Goal: Task Accomplishment & Management: Use online tool/utility

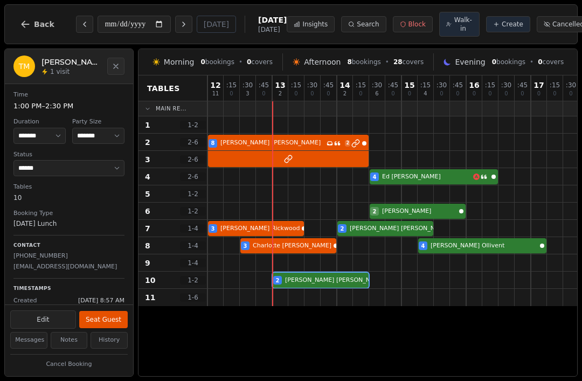
select select "****"
select select "*"
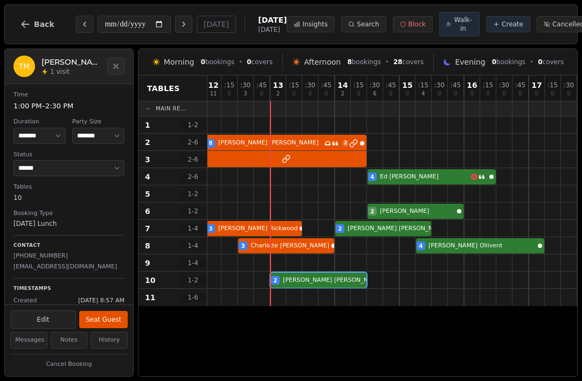
click at [104, 320] on button "Seat Guest" at bounding box center [103, 319] width 49 height 17
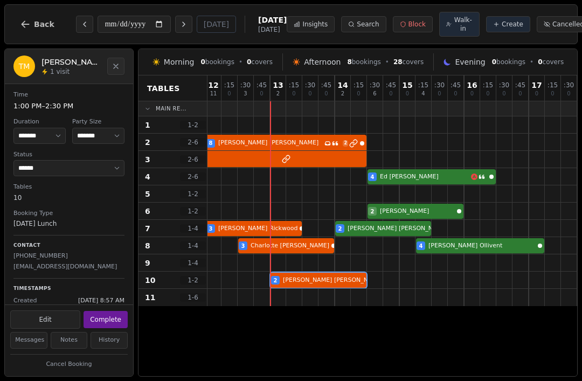
select select "******"
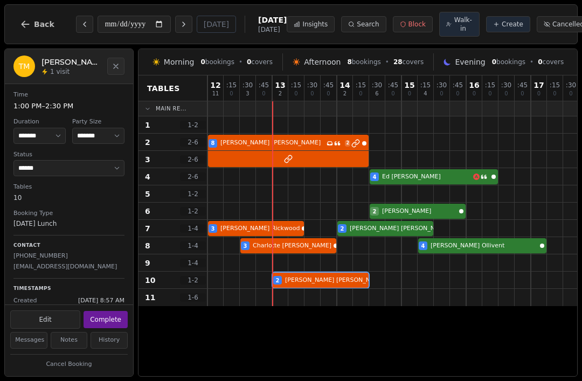
scroll to position [0, 0]
click at [227, 130] on div at bounding box center [232, 124] width 16 height 17
click at [454, 23] on span "Walk-in" at bounding box center [463, 24] width 19 height 17
select select "****"
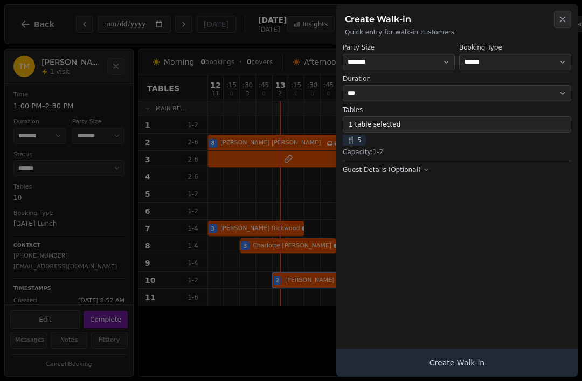
click at [464, 371] on button "Create Walk-in" at bounding box center [457, 363] width 242 height 28
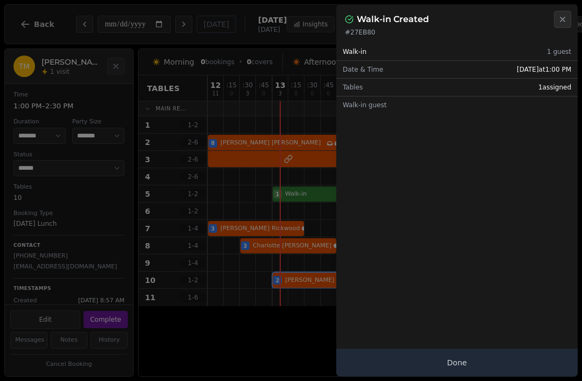
click at [561, 26] on button "Close" at bounding box center [562, 19] width 17 height 17
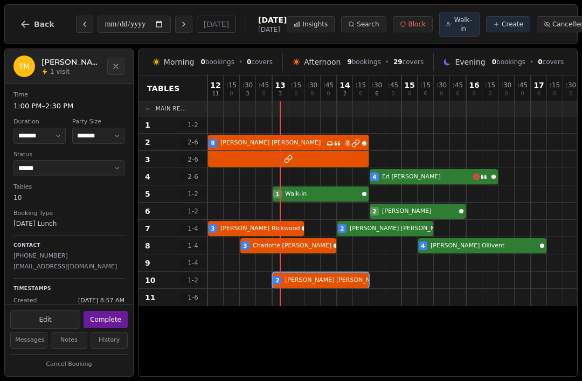
click at [228, 123] on div at bounding box center [232, 124] width 16 height 17
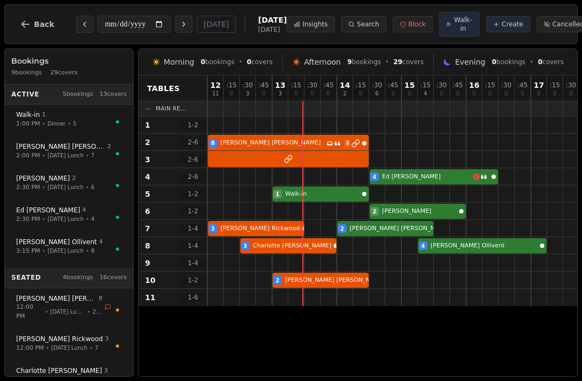
click at [256, 122] on div at bounding box center [248, 124] width 16 height 17
click at [454, 29] on span "Walk-in" at bounding box center [463, 24] width 19 height 17
select select "****"
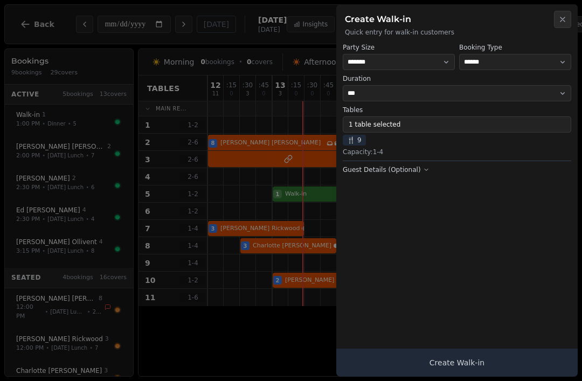
click at [354, 140] on span "🍴" at bounding box center [351, 140] width 8 height 9
click at [422, 120] on button "1 table selected" at bounding box center [457, 124] width 229 height 16
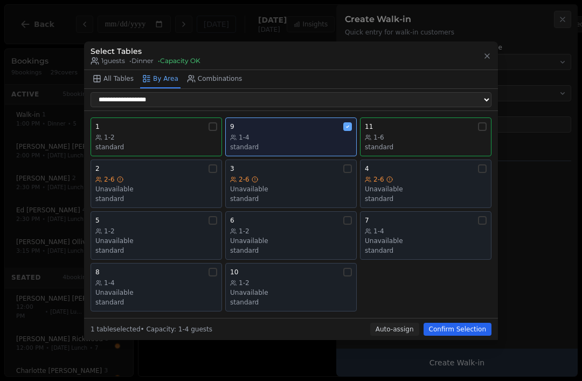
click at [189, 122] on div "1" at bounding box center [156, 126] width 122 height 9
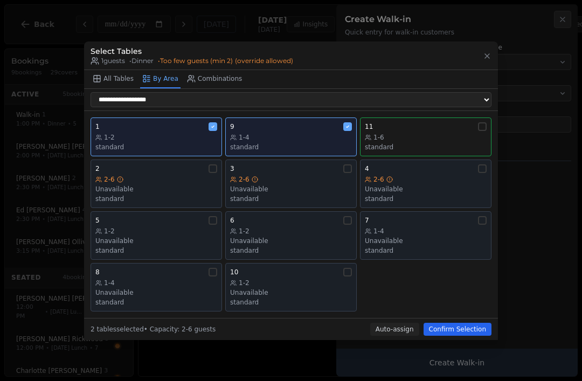
click at [321, 130] on div "9 1-4 standard" at bounding box center [291, 136] width 122 height 29
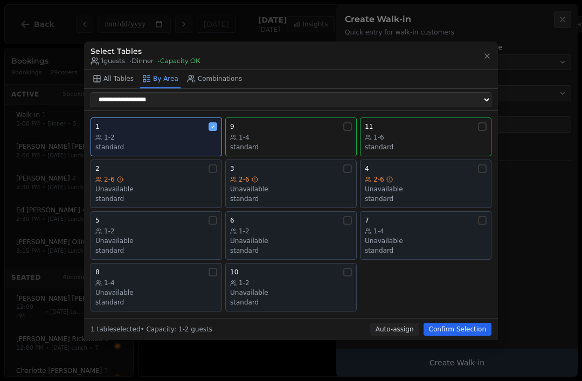
click at [471, 327] on button "Confirm Selection" at bounding box center [458, 329] width 68 height 13
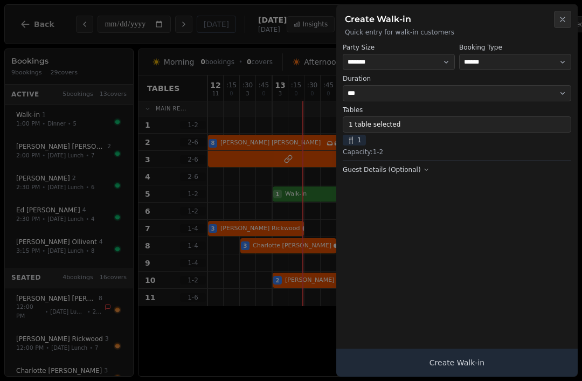
click at [491, 359] on button "Create Walk-in" at bounding box center [457, 363] width 242 height 28
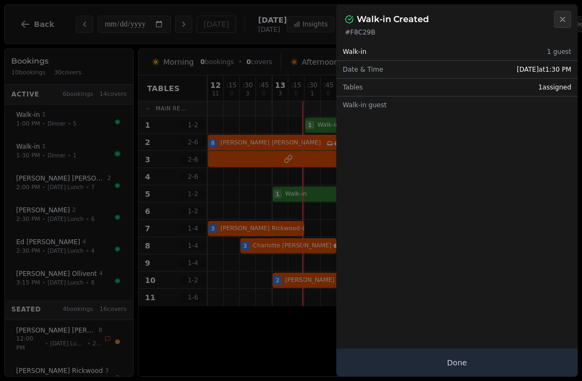
click at [520, 361] on button "Done" at bounding box center [457, 363] width 242 height 28
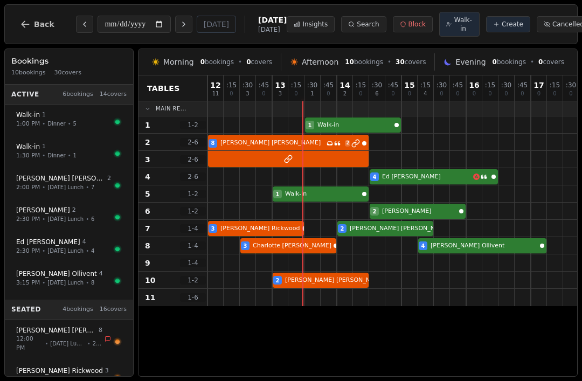
select select "****"
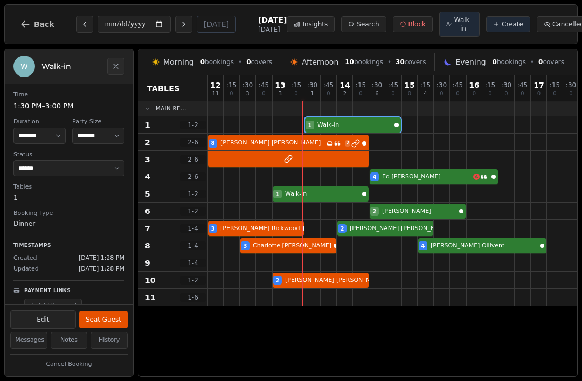
click at [116, 318] on button "Seat Guest" at bounding box center [103, 319] width 49 height 17
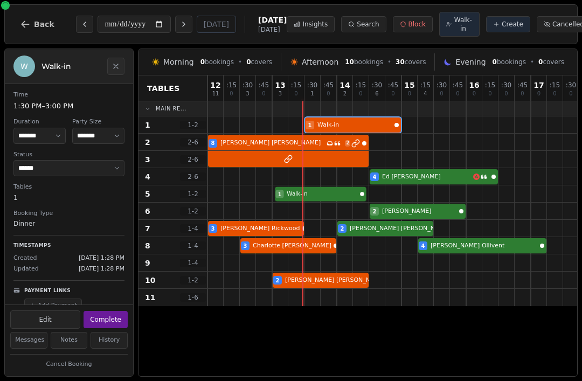
click at [319, 188] on div at bounding box center [313, 194] width 16 height 17
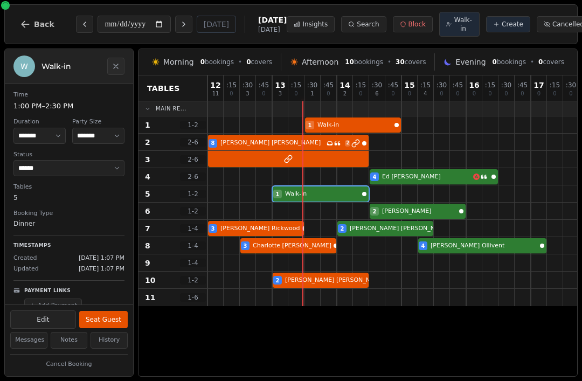
click at [104, 316] on button "Seat Guest" at bounding box center [103, 319] width 49 height 17
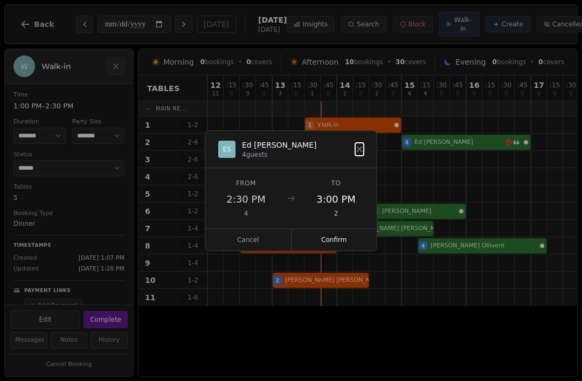
click at [367, 146] on div "ES [PERSON_NAME] 4 guests" at bounding box center [290, 149] width 171 height 37
click at [359, 153] on icon at bounding box center [359, 149] width 9 height 9
click at [341, 241] on button "Confirm" at bounding box center [335, 240] width 86 height 22
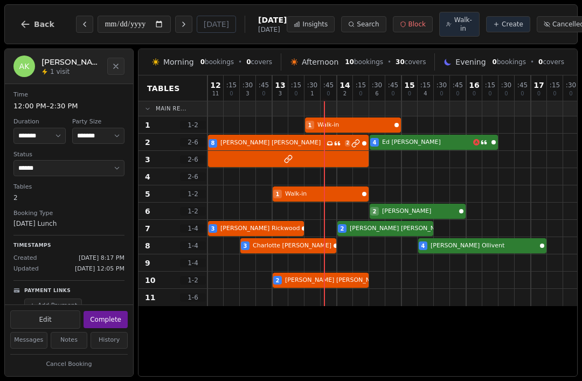
click at [257, 136] on div at bounding box center [264, 142] width 16 height 17
click at [111, 324] on button "Complete" at bounding box center [106, 319] width 44 height 17
click at [110, 315] on button "Complete" at bounding box center [106, 319] width 44 height 17
click at [242, 148] on div "8 [PERSON_NAME] Has conversation thread 2 4 [PERSON_NAME]" at bounding box center [394, 142] width 372 height 17
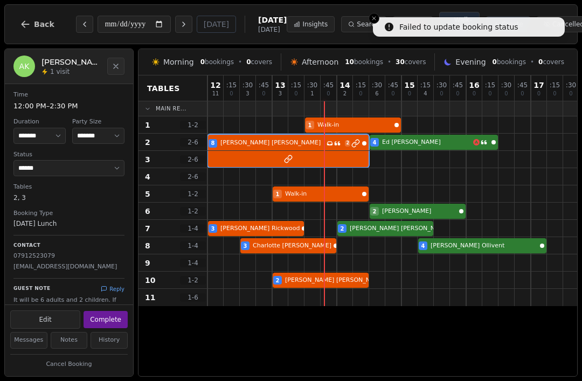
click at [108, 316] on button "Complete" at bounding box center [106, 319] width 44 height 17
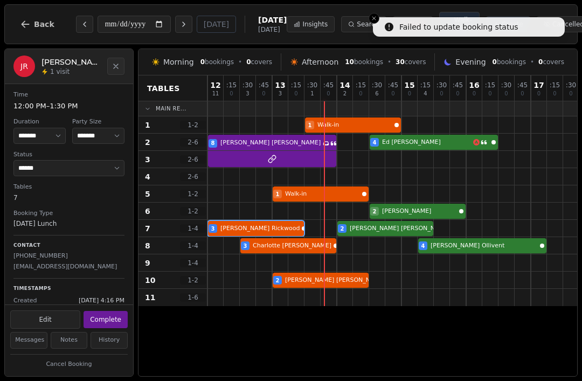
click at [234, 219] on div at bounding box center [232, 211] width 16 height 17
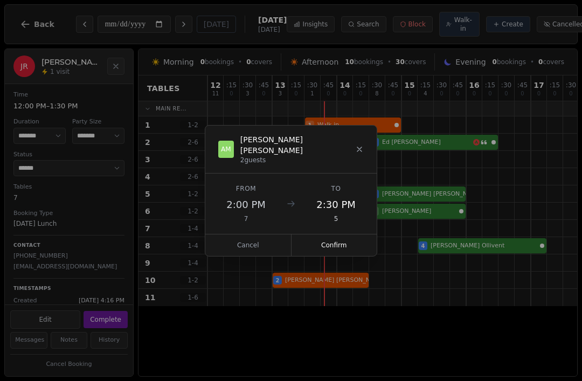
click at [370, 145] on div "AM [PERSON_NAME] 2 guests" at bounding box center [290, 150] width 171 height 48
click at [369, 161] on div "AM [PERSON_NAME] 2 guests" at bounding box center [290, 150] width 171 height 48
click at [359, 154] on icon at bounding box center [359, 149] width 9 height 9
click at [353, 147] on div "AM [PERSON_NAME] 2 guests" at bounding box center [291, 149] width 146 height 30
click at [358, 154] on icon at bounding box center [359, 149] width 9 height 9
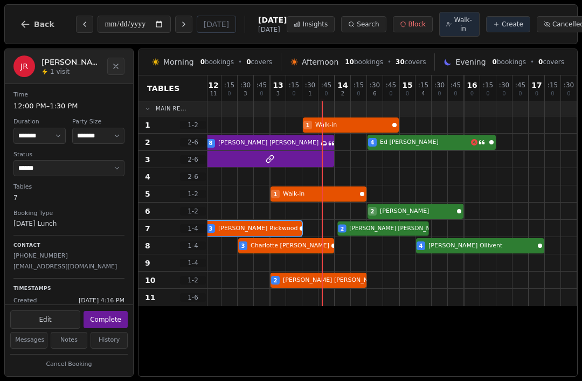
scroll to position [0, 2]
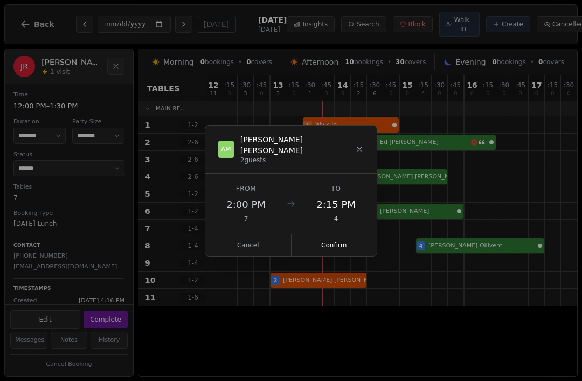
click at [372, 146] on div "AM [PERSON_NAME] 2 guests" at bounding box center [290, 150] width 171 height 48
click at [370, 150] on div "AM [PERSON_NAME] 2 guests" at bounding box center [290, 150] width 171 height 48
click at [365, 135] on div "AM [PERSON_NAME] 2 guests" at bounding box center [290, 150] width 171 height 48
click at [370, 144] on div "AM [PERSON_NAME] 2 guests" at bounding box center [290, 150] width 171 height 48
click at [370, 143] on div "AM [PERSON_NAME] 2 guests" at bounding box center [290, 150] width 171 height 48
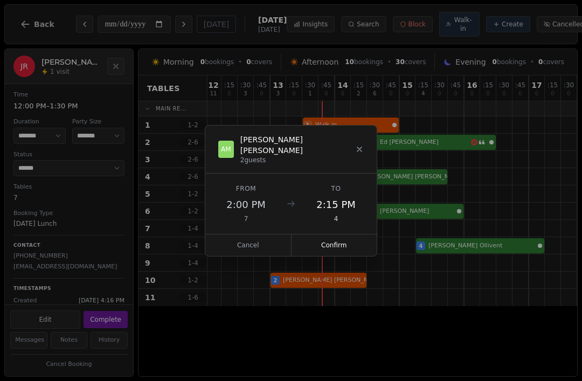
click at [356, 152] on icon at bounding box center [359, 149] width 9 height 9
click at [344, 242] on button "Confirm" at bounding box center [335, 246] width 86 height 22
click at [351, 238] on button "Confirm" at bounding box center [335, 246] width 86 height 22
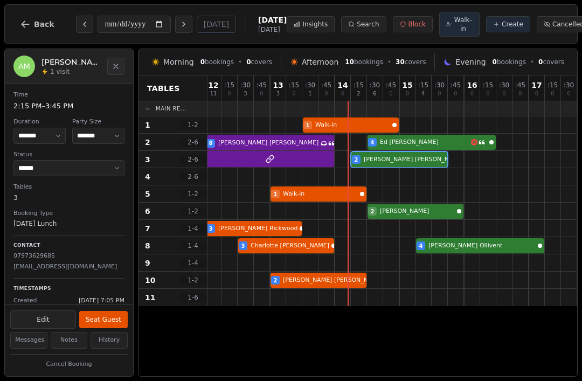
click at [410, 170] on div at bounding box center [408, 176] width 16 height 17
click at [98, 315] on button "Seat Guest" at bounding box center [103, 319] width 49 height 17
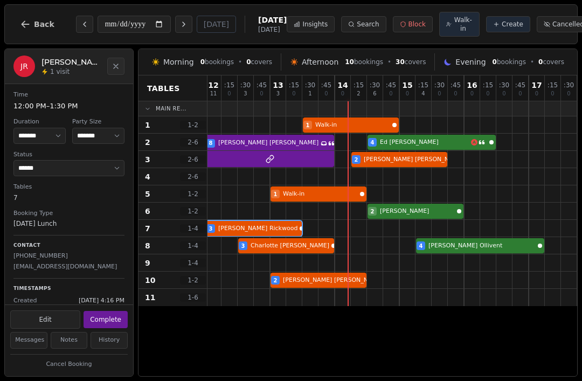
click at [283, 229] on div "3 [PERSON_NAME]" at bounding box center [391, 228] width 372 height 17
click at [114, 315] on button "Complete" at bounding box center [106, 319] width 44 height 17
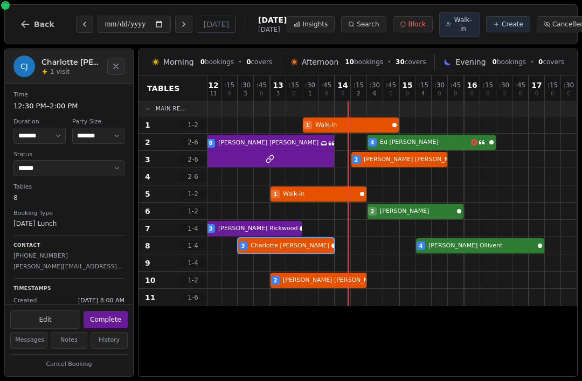
click at [280, 248] on div "3 [PERSON_NAME] 4 [PERSON_NAME]" at bounding box center [391, 245] width 372 height 17
click at [296, 292] on div at bounding box center [294, 297] width 16 height 17
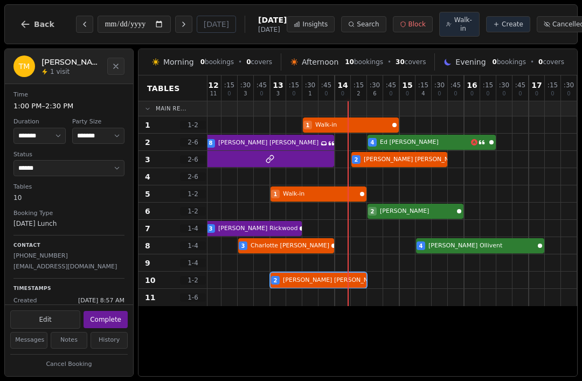
click at [310, 281] on div "2 [PERSON_NAME]" at bounding box center [391, 280] width 372 height 17
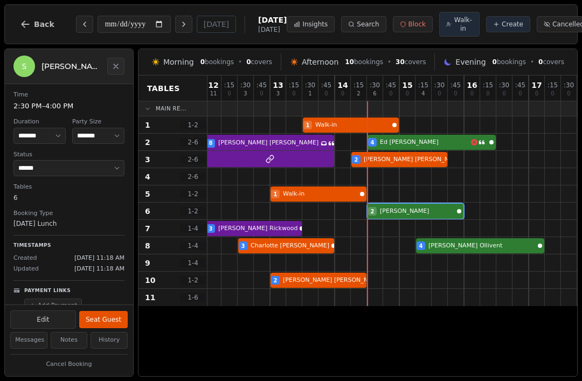
click at [420, 214] on div "2 [PERSON_NAME]" at bounding box center [391, 211] width 372 height 17
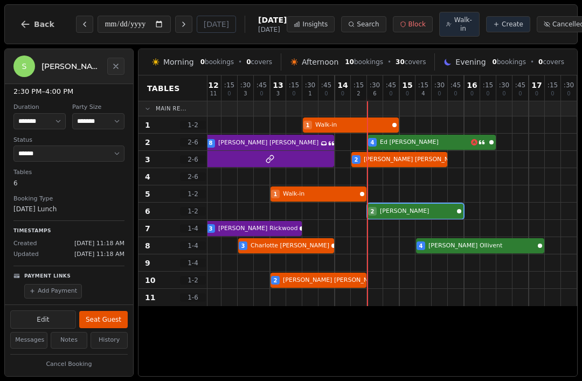
click at [107, 313] on button "Seat Guest" at bounding box center [103, 319] width 49 height 17
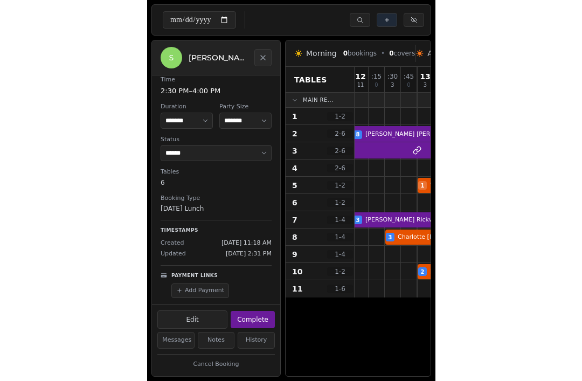
scroll to position [4, 0]
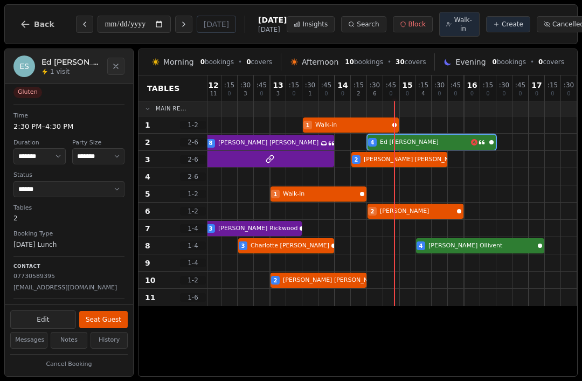
click at [104, 313] on button "Seat Guest" at bounding box center [103, 319] width 49 height 17
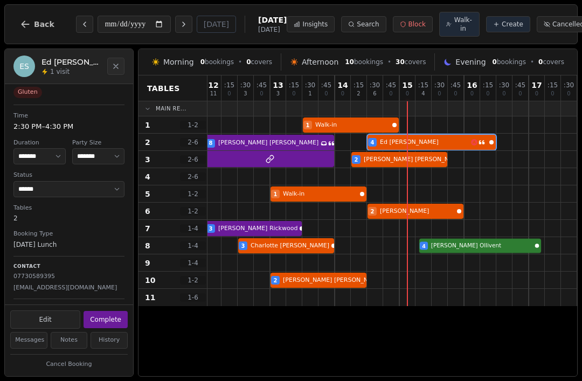
click at [434, 250] on div "3 [PERSON_NAME] 4 [PERSON_NAME]" at bounding box center [391, 245] width 372 height 17
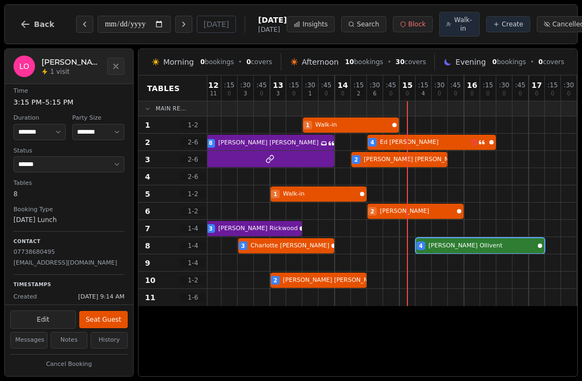
click at [101, 314] on button "Seat Guest" at bounding box center [103, 319] width 49 height 17
